Goal: Task Accomplishment & Management: Use online tool/utility

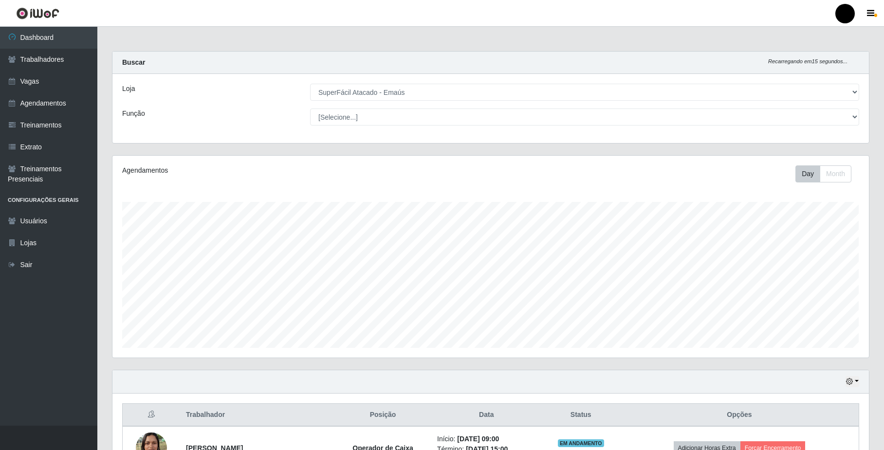
select select "407"
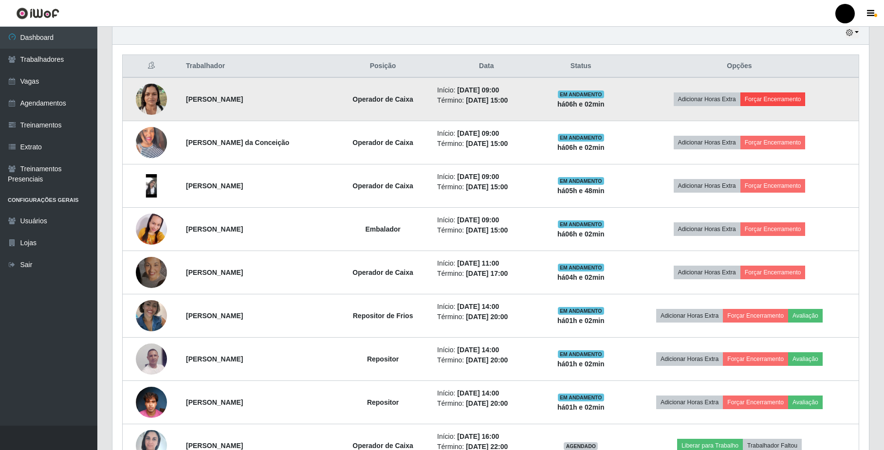
scroll to position [202, 756]
click at [774, 99] on button "Forçar Encerramento" at bounding box center [772, 99] width 65 height 14
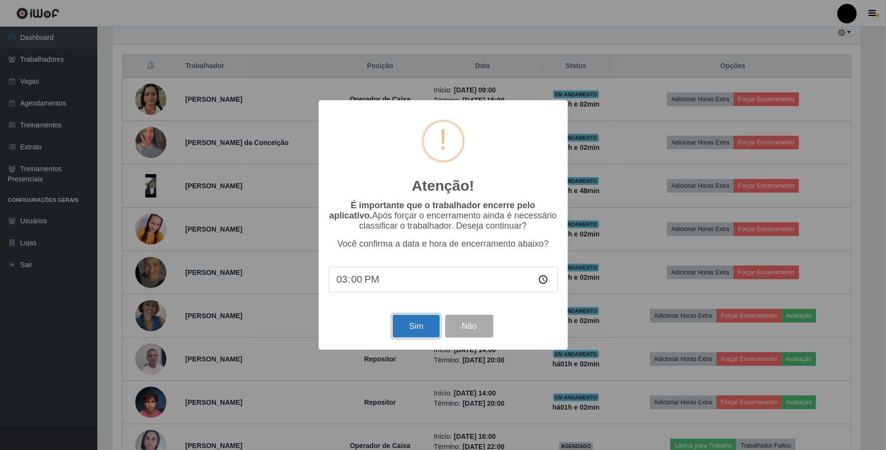
click at [424, 330] on button "Sim" at bounding box center [416, 326] width 47 height 23
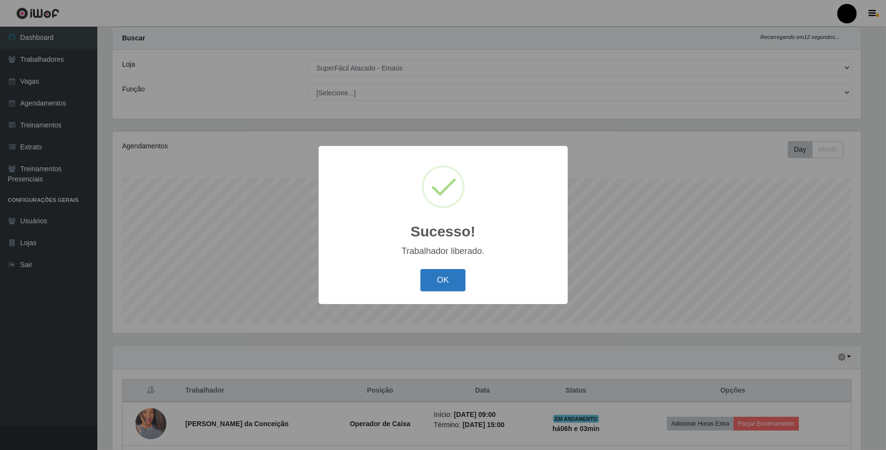
click at [442, 277] on button "OK" at bounding box center [442, 280] width 45 height 23
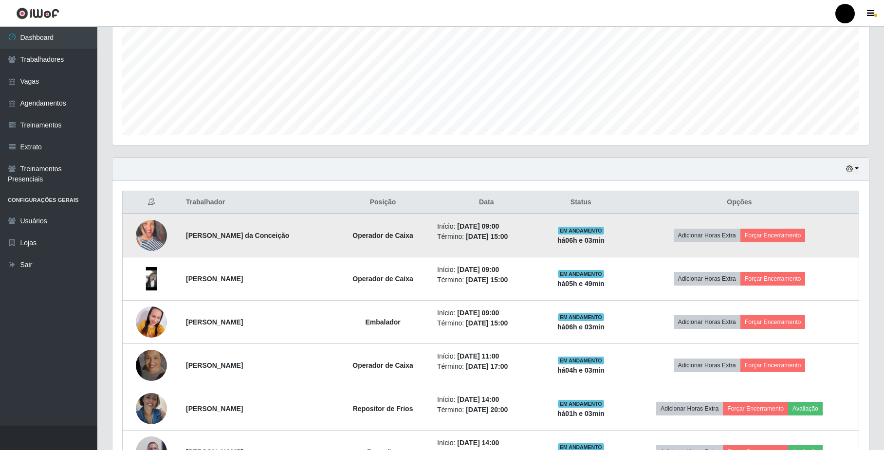
scroll to position [219, 0]
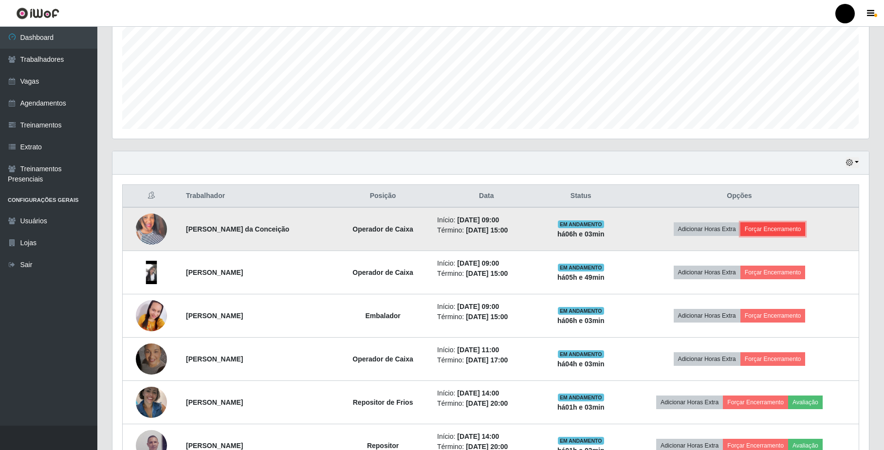
click at [789, 232] on button "Forçar Encerramento" at bounding box center [772, 229] width 65 height 14
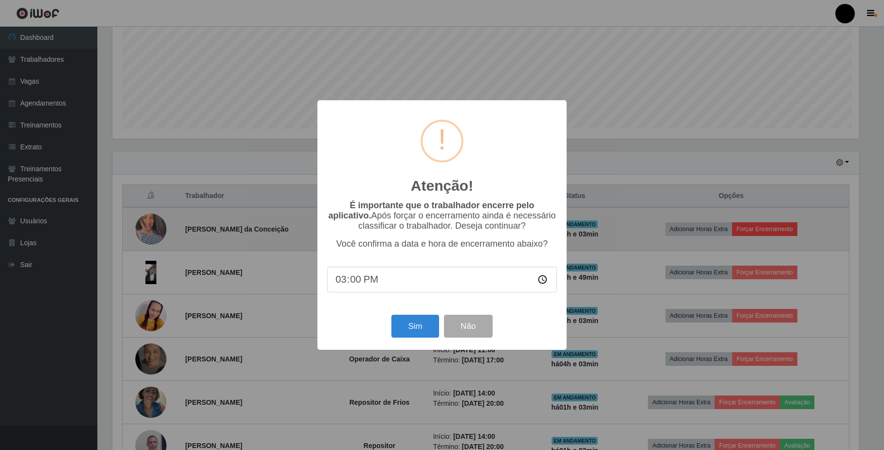
scroll to position [202, 748]
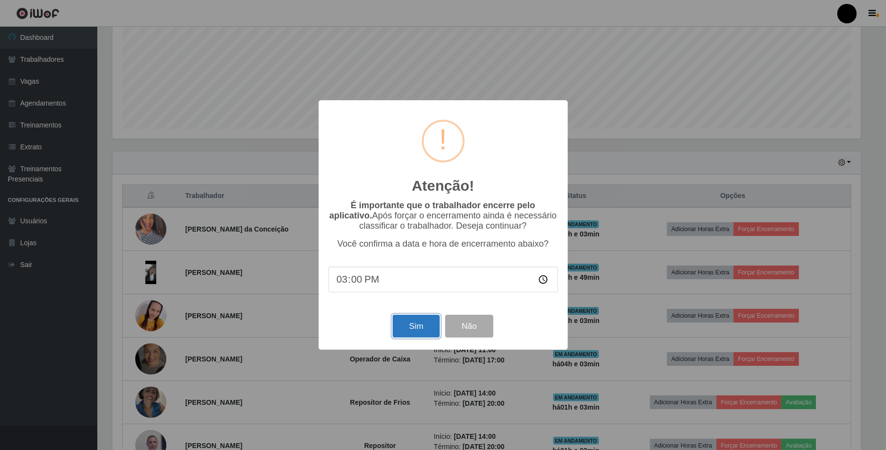
click at [419, 332] on button "Sim" at bounding box center [416, 326] width 47 height 23
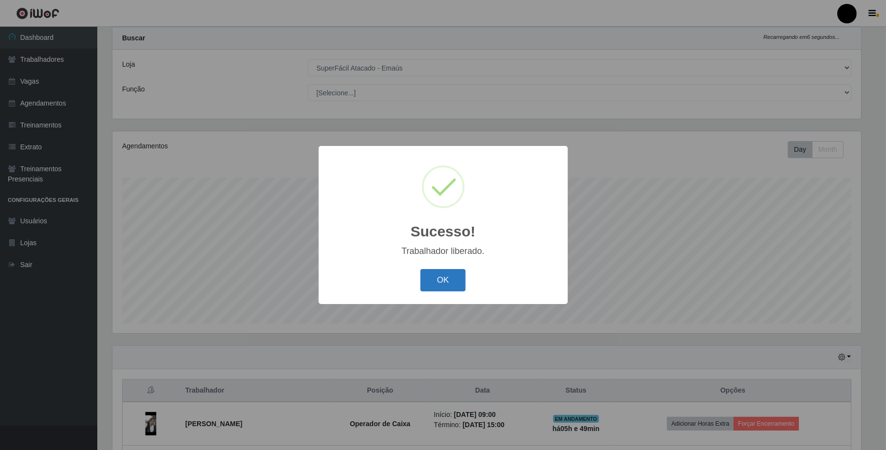
click at [451, 284] on button "OK" at bounding box center [442, 280] width 45 height 23
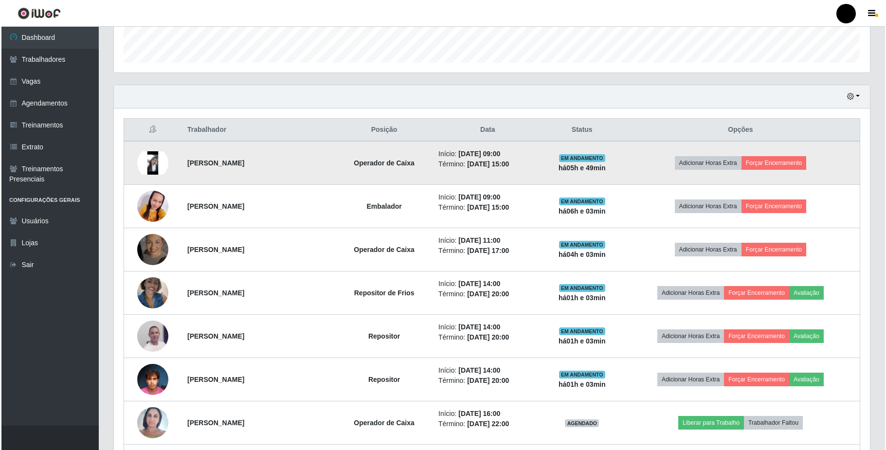
scroll to position [284, 0]
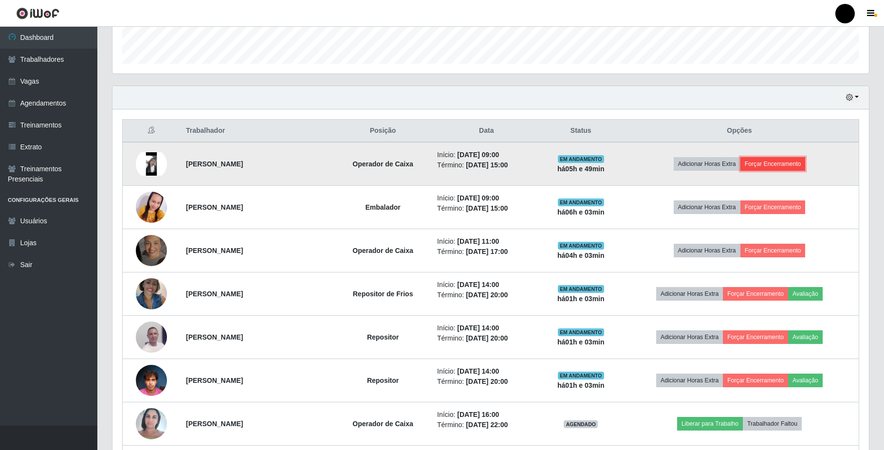
click at [783, 163] on button "Forçar Encerramento" at bounding box center [772, 164] width 65 height 14
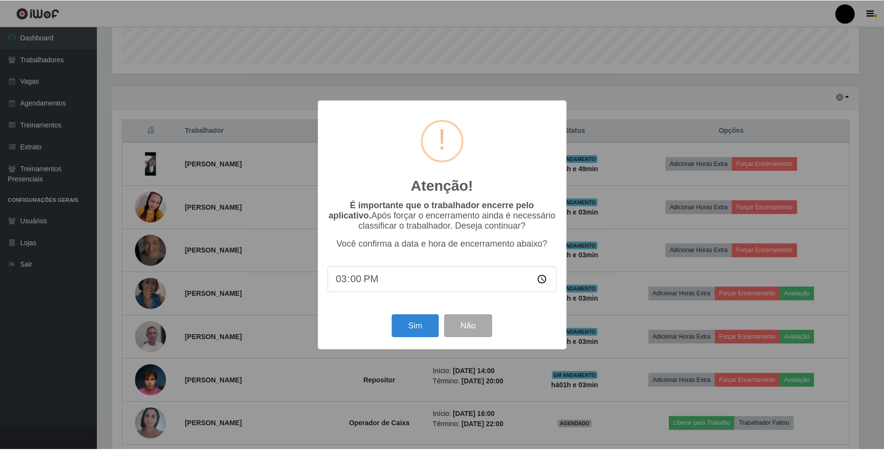
scroll to position [202, 748]
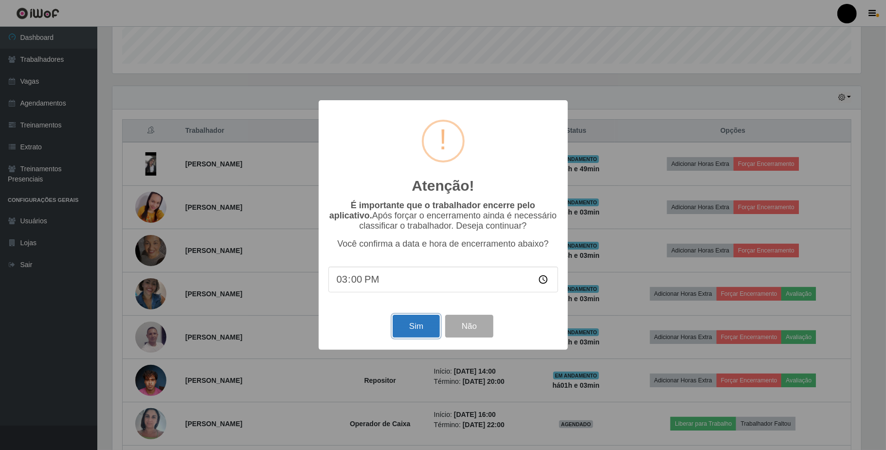
click at [405, 325] on button "Sim" at bounding box center [416, 326] width 47 height 23
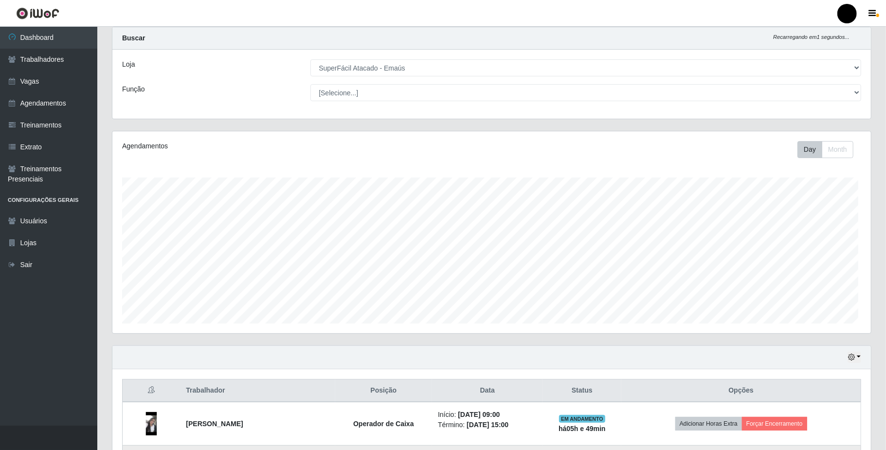
scroll to position [0, 0]
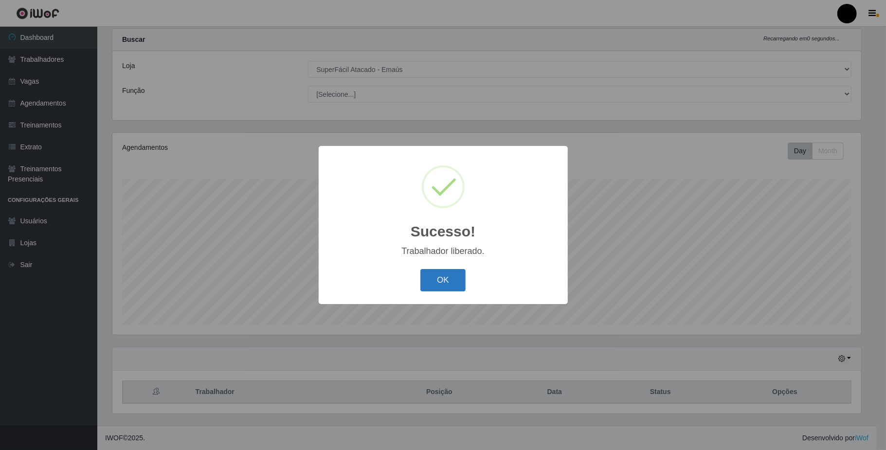
click at [430, 290] on button "OK" at bounding box center [442, 280] width 45 height 23
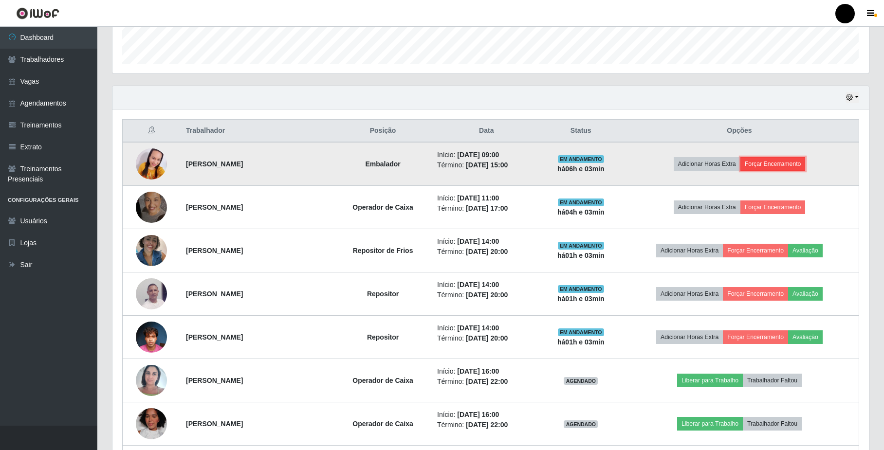
click at [787, 166] on button "Forçar Encerramento" at bounding box center [772, 164] width 65 height 14
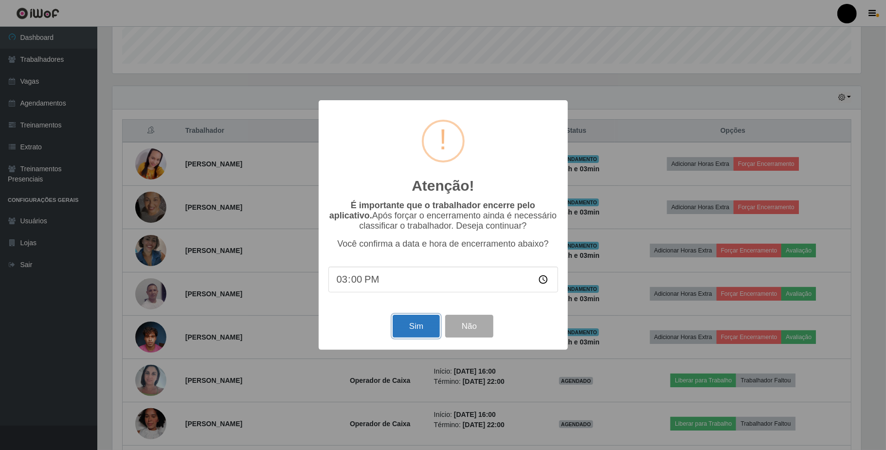
click at [419, 333] on button "Sim" at bounding box center [416, 326] width 47 height 23
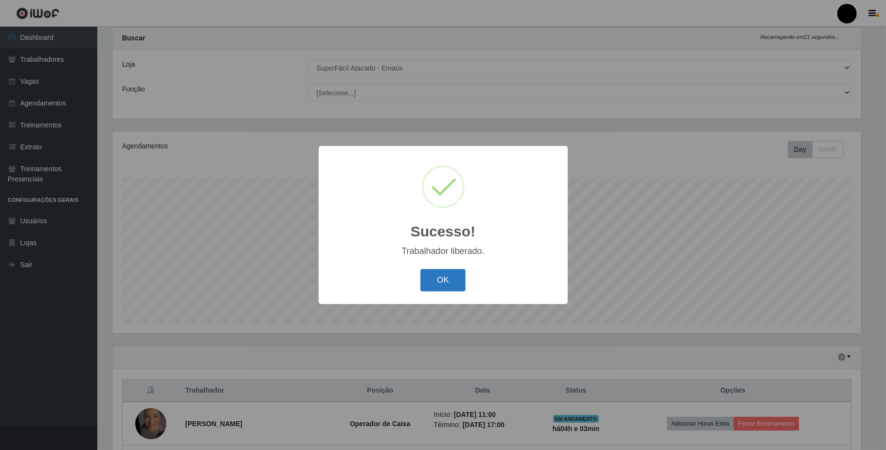
drag, startPoint x: 437, startPoint y: 285, endPoint x: 491, endPoint y: 292, distance: 54.5
click at [437, 283] on button "OK" at bounding box center [442, 280] width 45 height 23
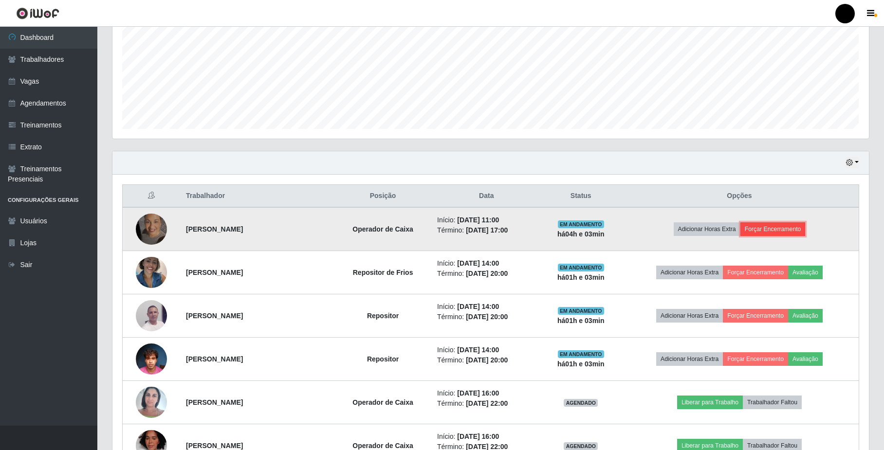
click at [788, 236] on button "Forçar Encerramento" at bounding box center [772, 229] width 65 height 14
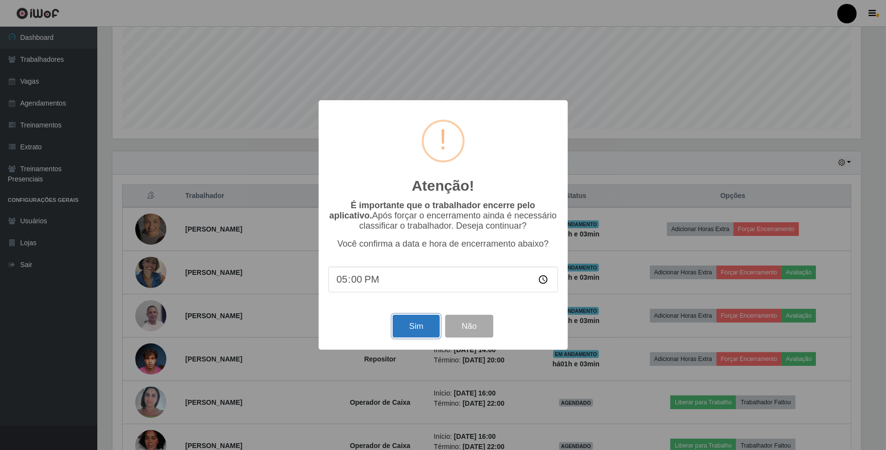
click at [407, 333] on button "Sim" at bounding box center [416, 326] width 47 height 23
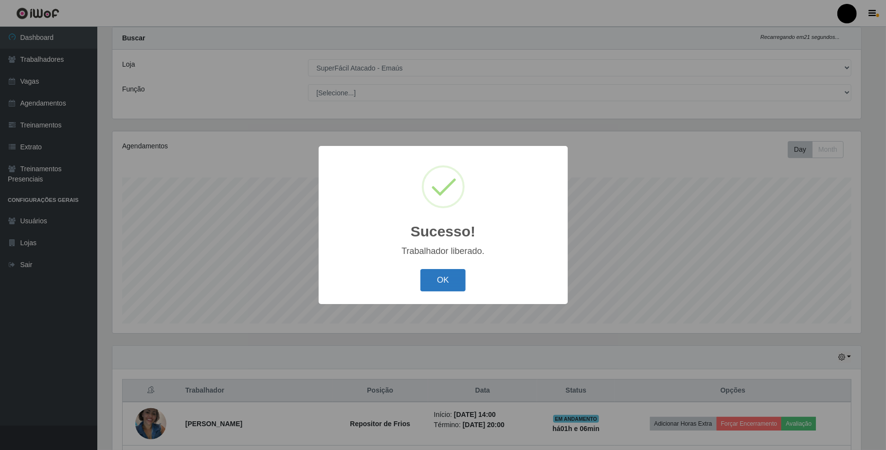
click at [432, 275] on button "OK" at bounding box center [442, 280] width 45 height 23
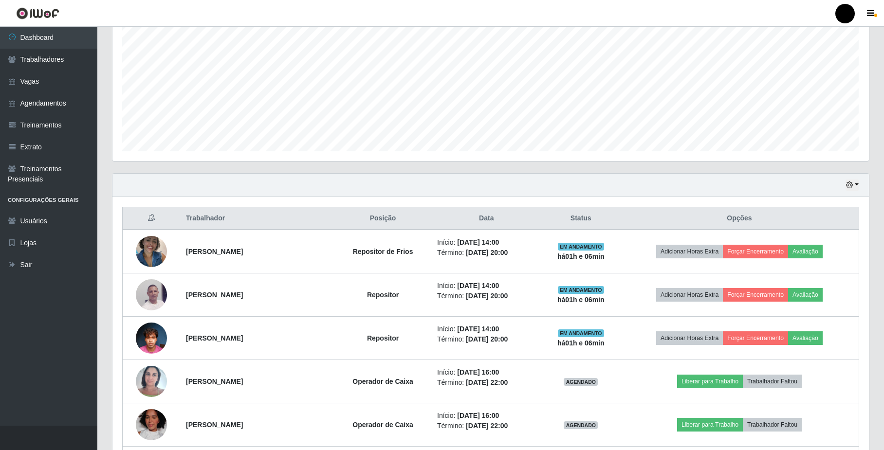
scroll to position [219, 0]
